Goal: Consume media (video, audio)

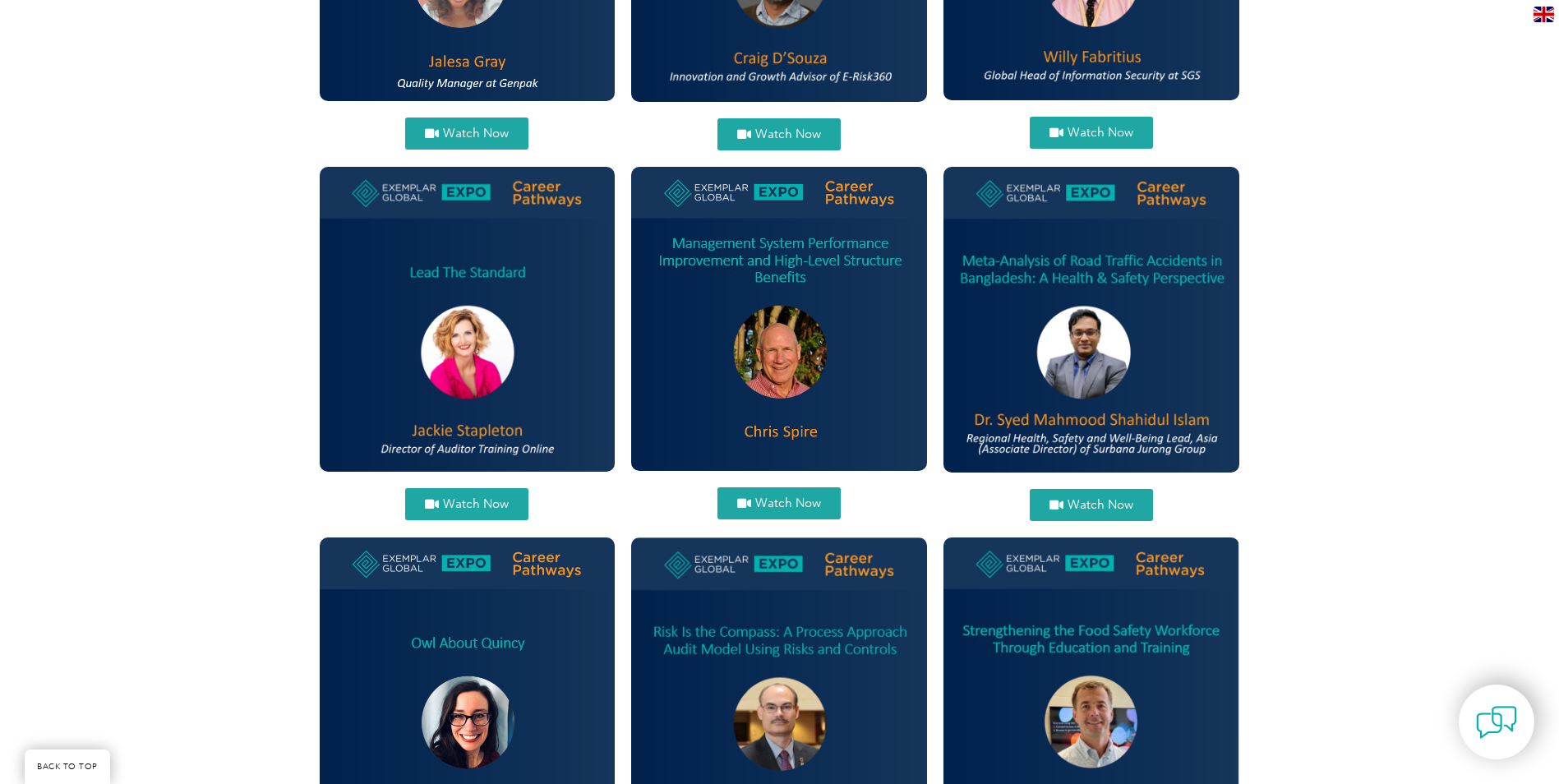
scroll to position [1397, 0]
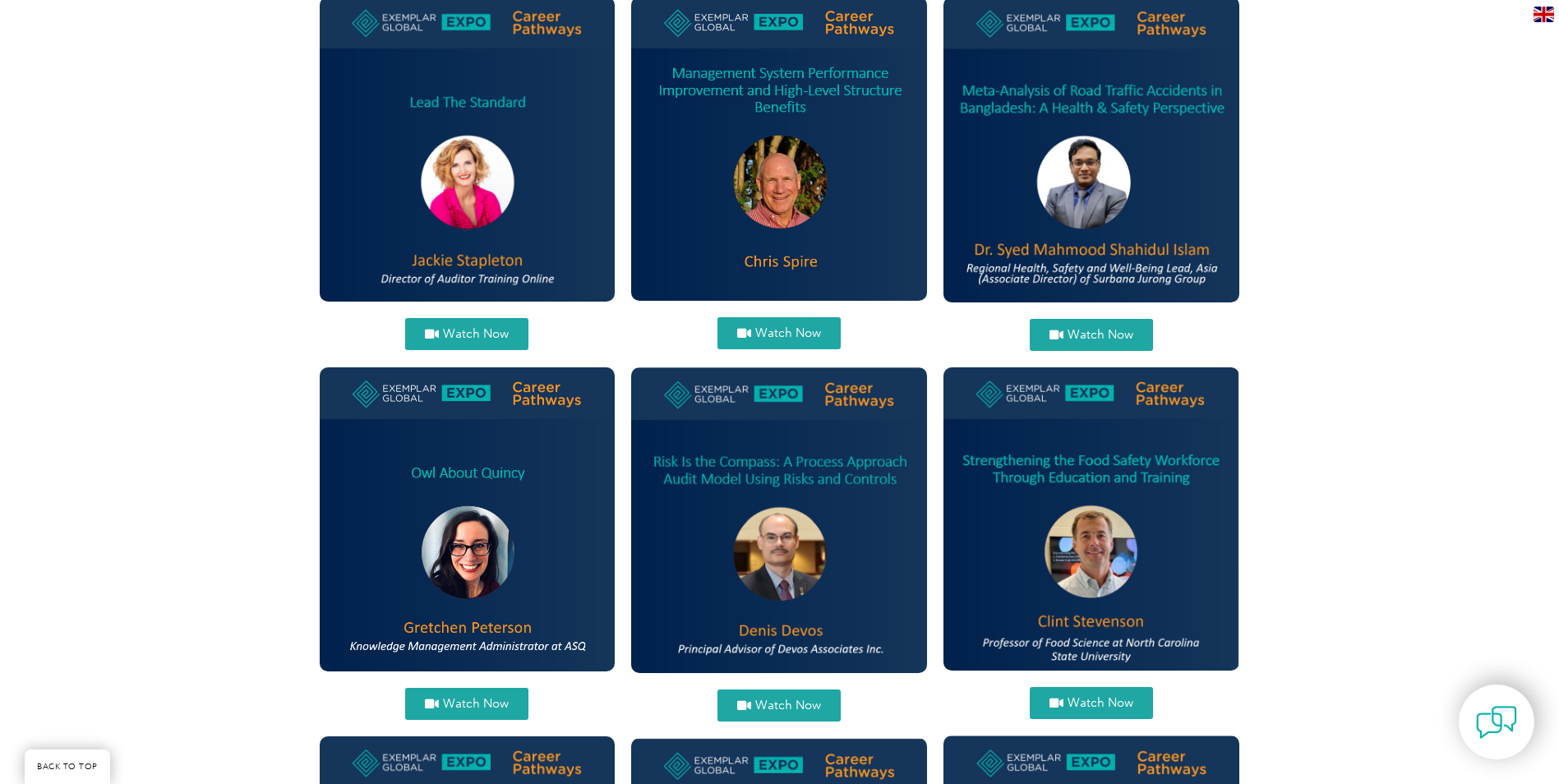
click at [462, 329] on span "Watch Now" at bounding box center [476, 334] width 65 height 13
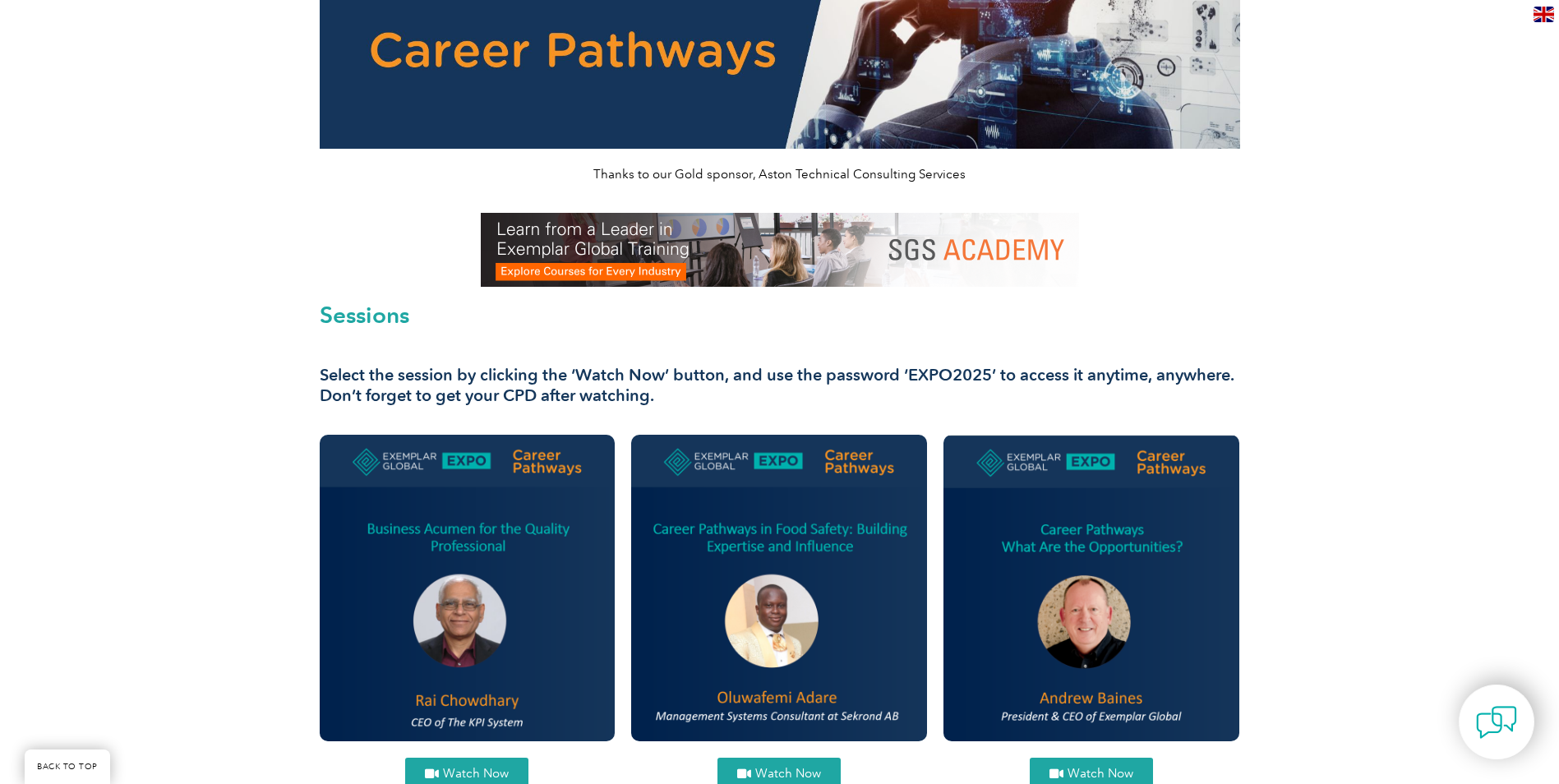
scroll to position [164, 0]
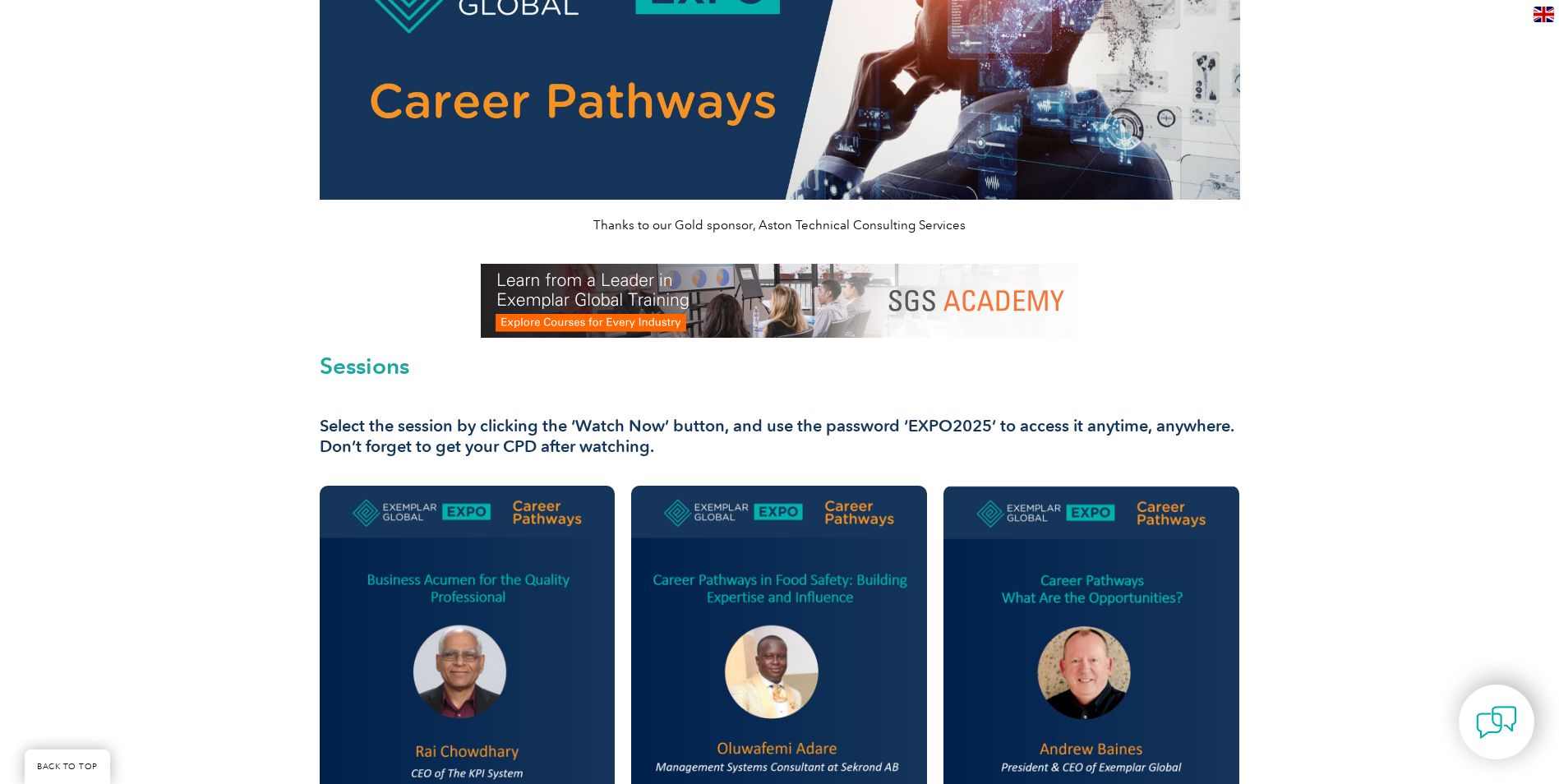
click at [912, 426] on h3 "Select the session by clicking the ‘Watch Now’ button, and use the password ‘EX…" at bounding box center [780, 436] width 921 height 41
drag, startPoint x: 906, startPoint y: 423, endPoint x: 989, endPoint y: 422, distance: 83.0
click at [989, 422] on h3 "Select the session by clicking the ‘Watch Now’ button, and use the password ‘EX…" at bounding box center [780, 436] width 921 height 41
copy h3 "EXPO2025"
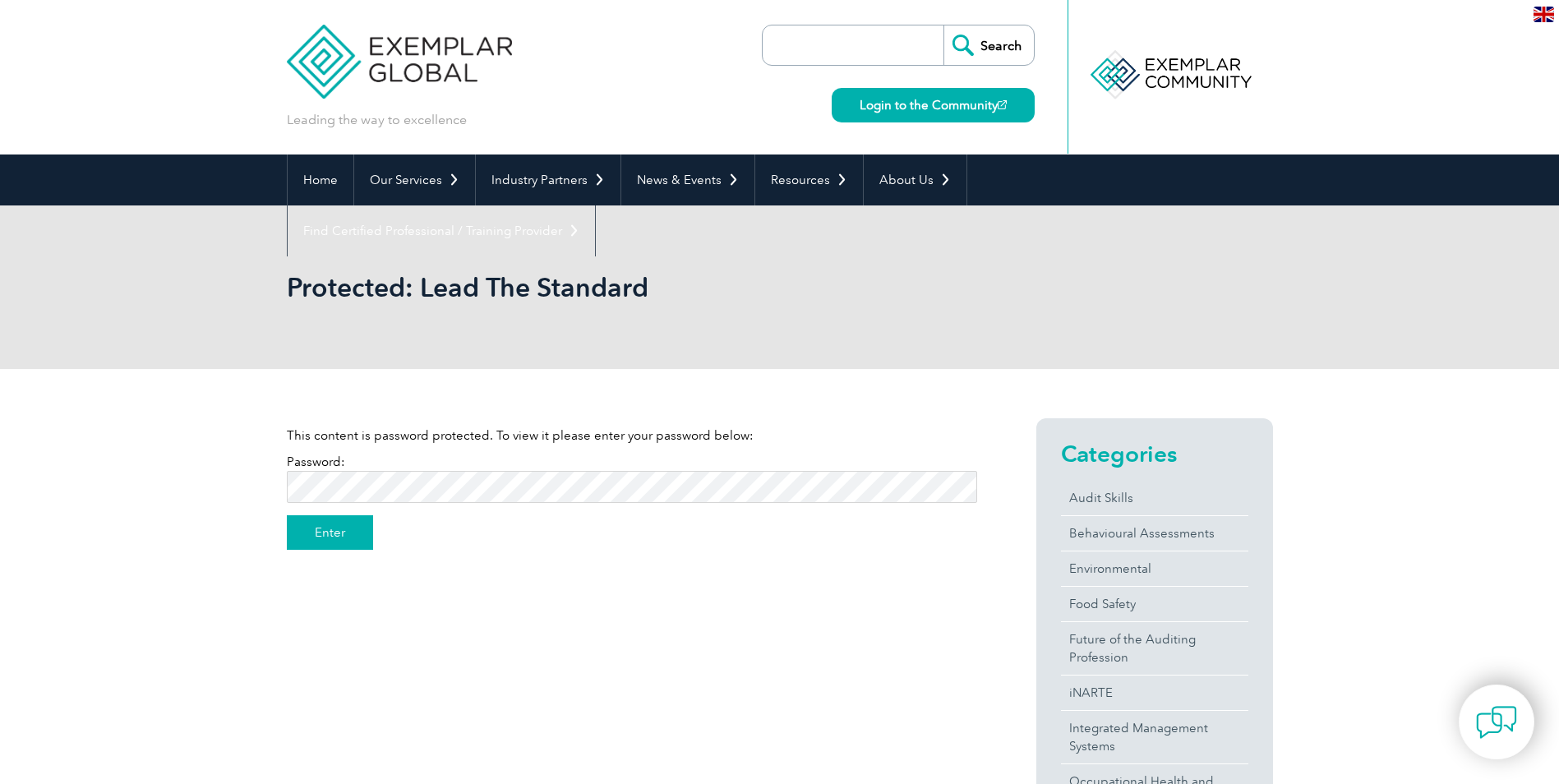
click at [324, 536] on input "Enter" at bounding box center [329, 532] width 86 height 34
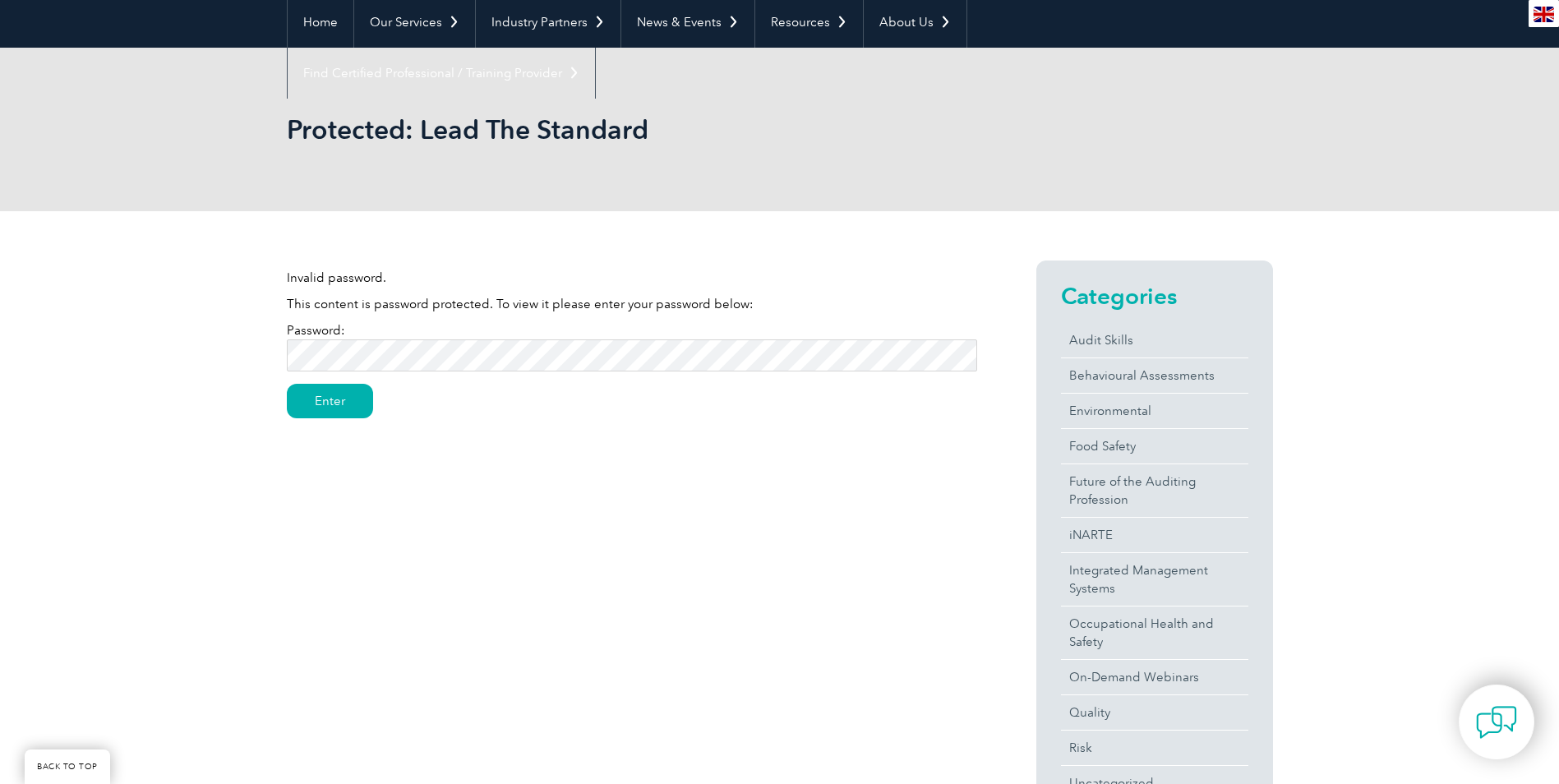
scroll to position [164, 0]
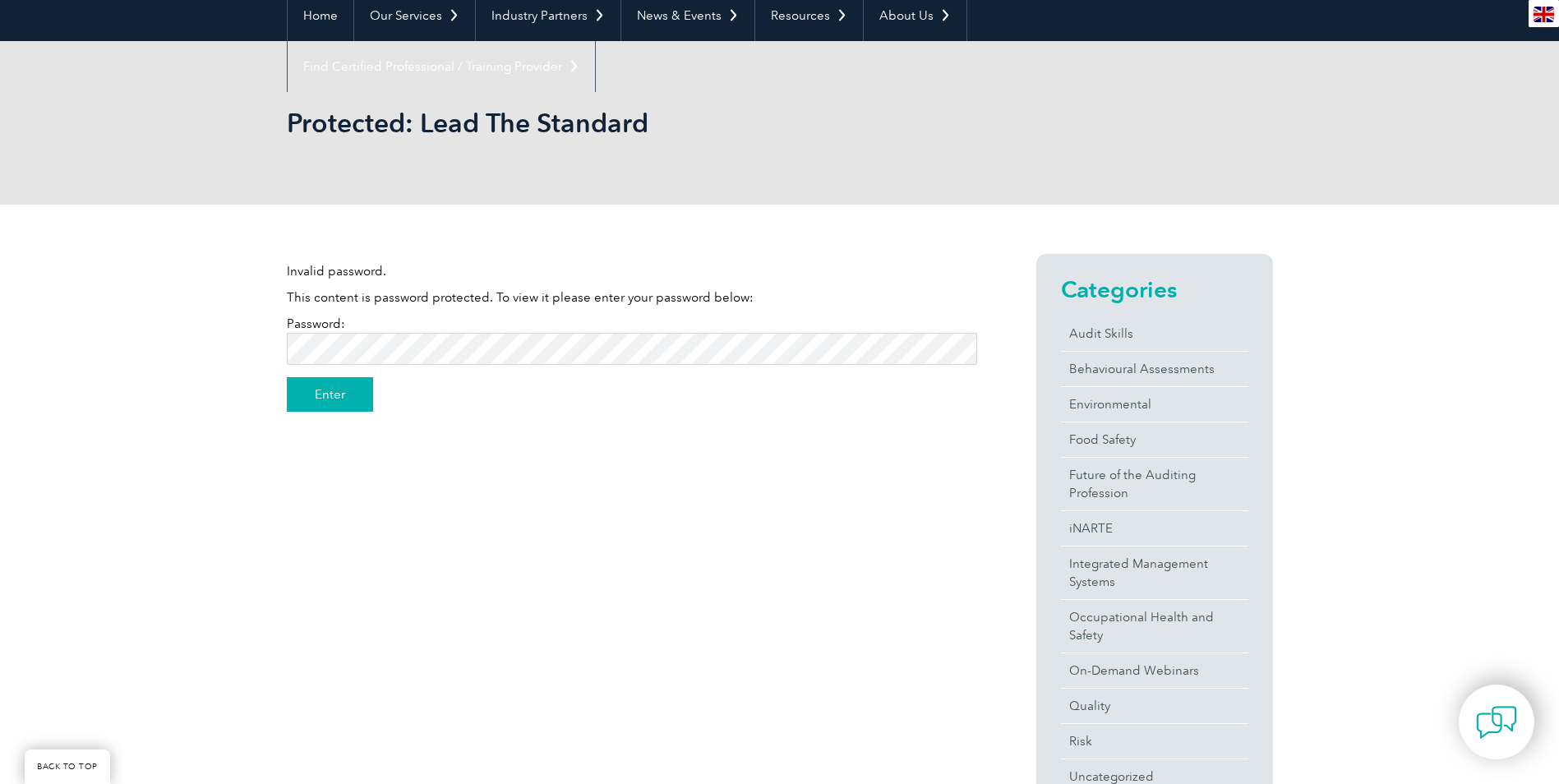
click at [342, 398] on input "Enter" at bounding box center [329, 394] width 86 height 34
